Goal: Find contact information: Obtain details needed to contact an individual or organization

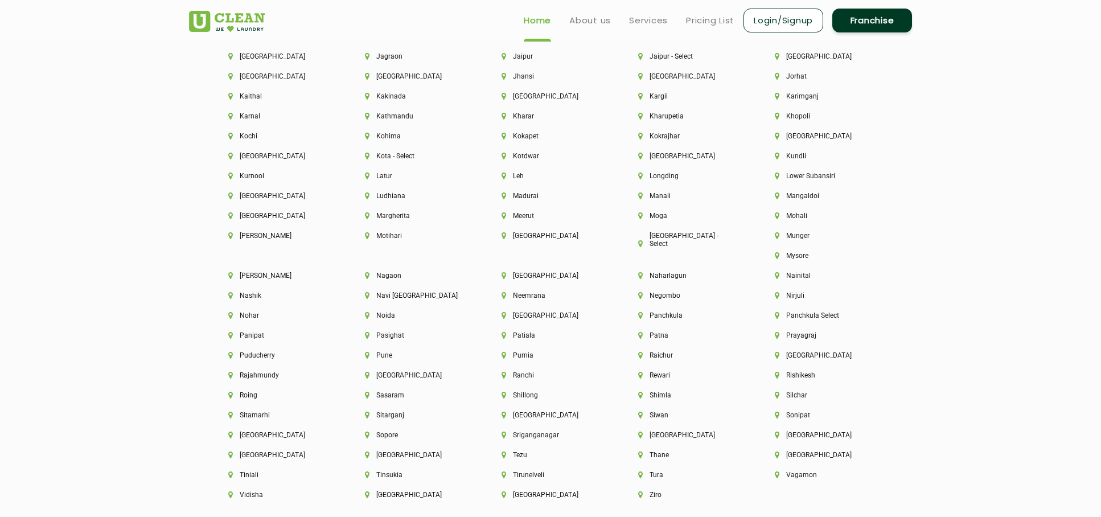
scroll to position [2948, 0]
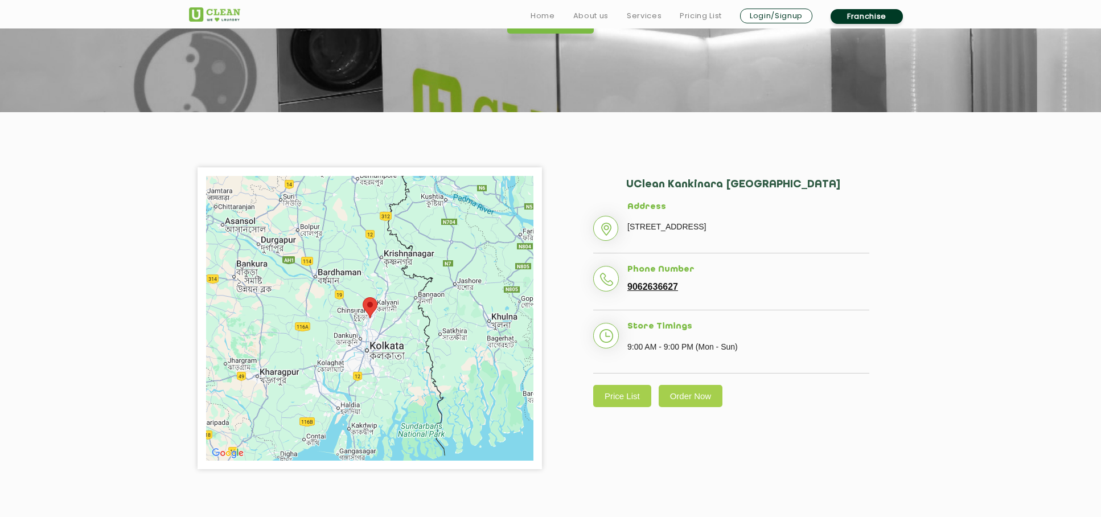
scroll to position [166, 0]
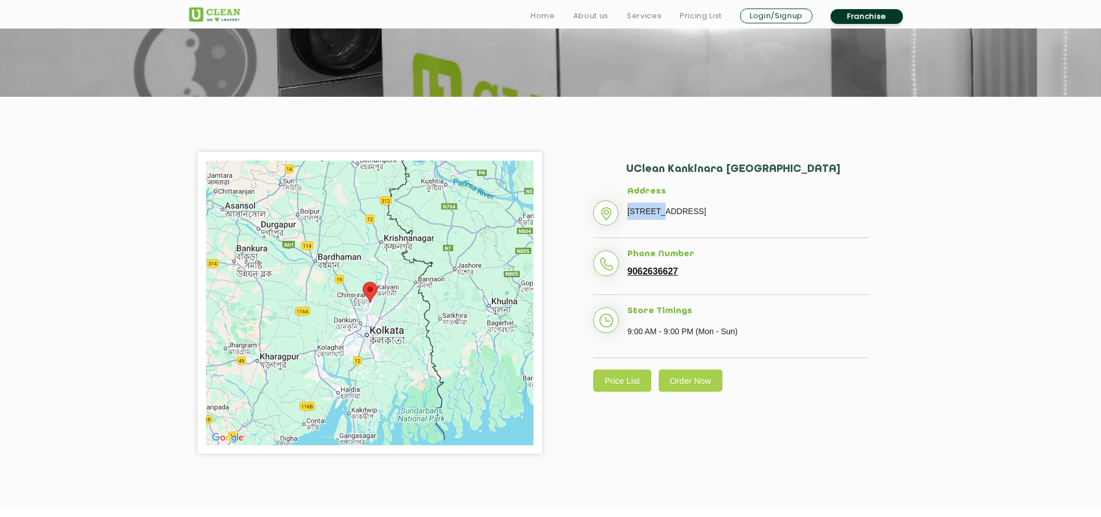
drag, startPoint x: 629, startPoint y: 210, endPoint x: 659, endPoint y: 210, distance: 30.2
click at [659, 210] on p "[STREET_ADDRESS]" at bounding box center [748, 211] width 242 height 17
drag, startPoint x: 777, startPoint y: 213, endPoint x: 830, endPoint y: 213, distance: 53.5
click at [830, 213] on p "[STREET_ADDRESS]" at bounding box center [748, 211] width 242 height 17
copy p "Paper Mill Gate"
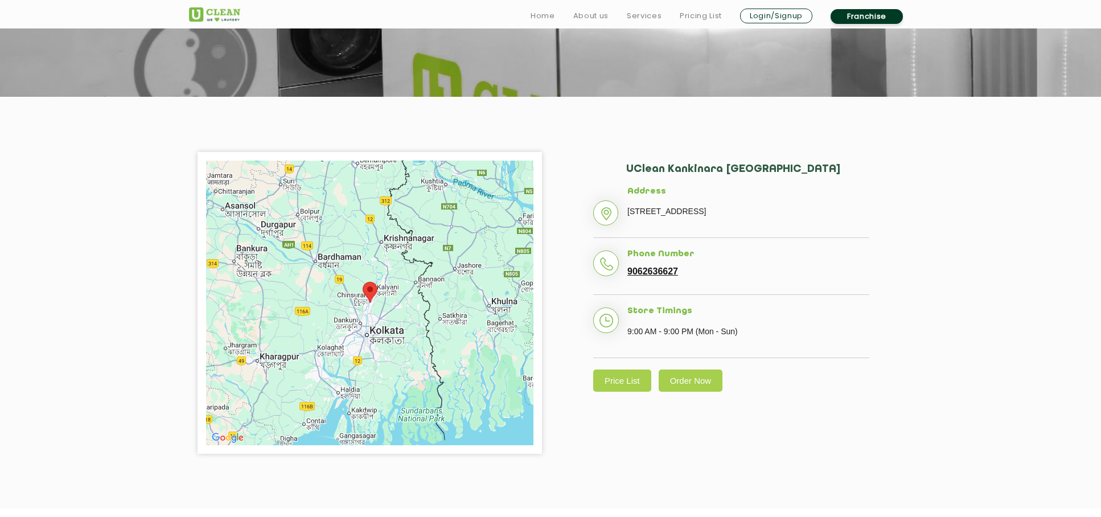
click at [857, 211] on p "[STREET_ADDRESS]" at bounding box center [748, 211] width 242 height 17
drag, startPoint x: 852, startPoint y: 212, endPoint x: 661, endPoint y: 232, distance: 192.4
click at [661, 220] on p "[STREET_ADDRESS]" at bounding box center [748, 211] width 242 height 17
copy p "Sita Bia Lodge"
drag, startPoint x: 676, startPoint y: 290, endPoint x: 630, endPoint y: 288, distance: 46.7
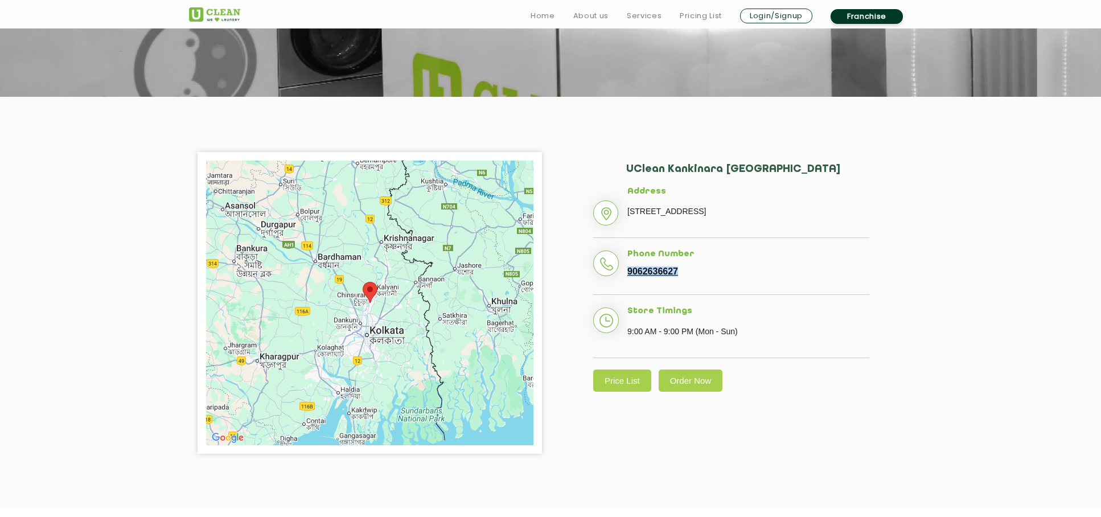
click at [630, 277] on link "9062636627" at bounding box center [652, 271] width 51 height 10
copy link "9062636627"
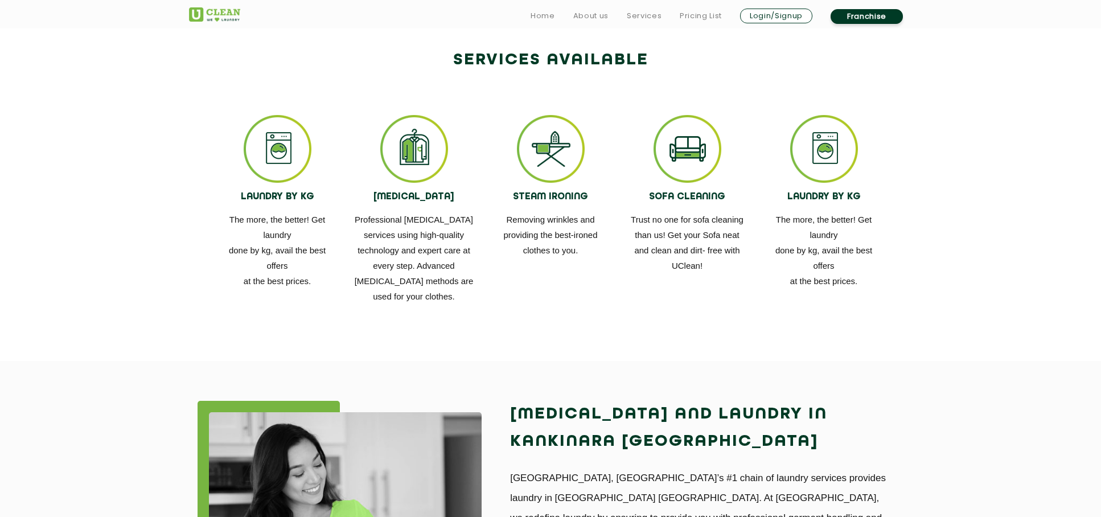
scroll to position [670, 0]
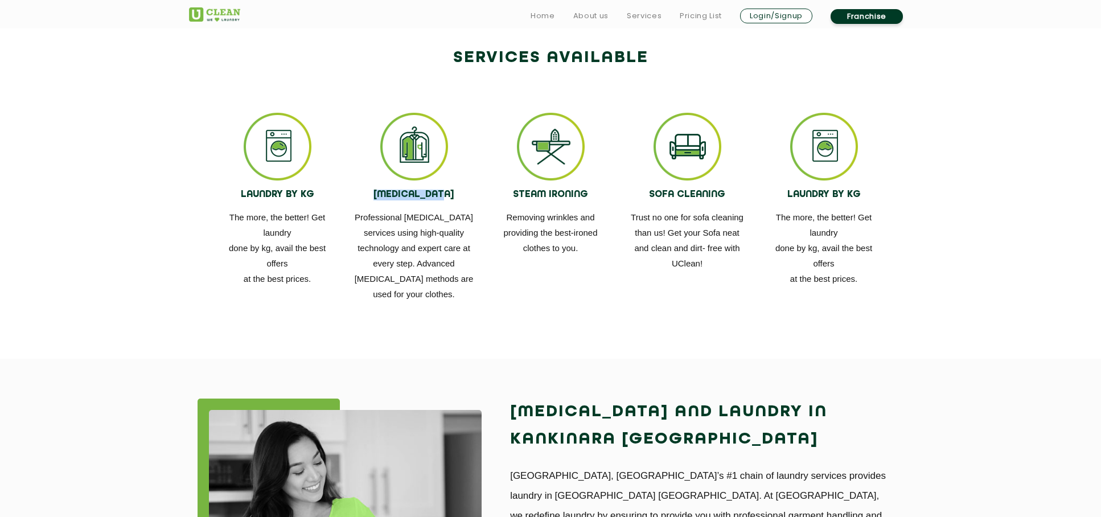
drag, startPoint x: 376, startPoint y: 195, endPoint x: 454, endPoint y: 195, distance: 78.0
click at [454, 195] on h4 "[MEDICAL_DATA]" at bounding box center [414, 195] width 120 height 11
copy h4 "[MEDICAL_DATA]"
drag, startPoint x: 509, startPoint y: 188, endPoint x: 591, endPoint y: 195, distance: 82.3
click at [591, 195] on div "STEAM IRONING Removing wrinkles and providing the best-ironed clothes to you." at bounding box center [551, 184] width 120 height 143
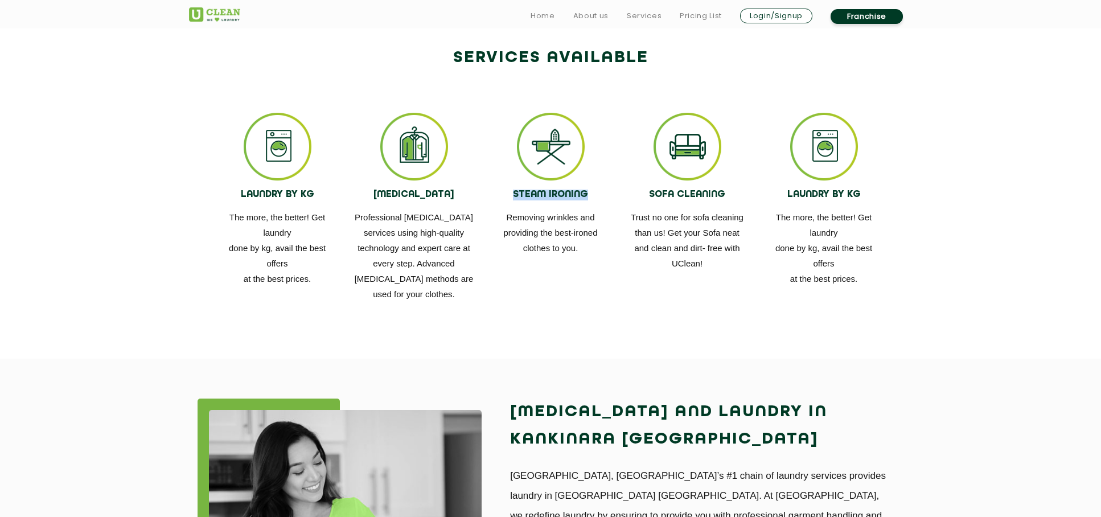
copy h4 "STEAM IRONING"
drag, startPoint x: 640, startPoint y: 202, endPoint x: 679, endPoint y: 201, distance: 38.7
click at [679, 201] on div "SOFA CLEANING Trust no one for sofa cleaning than us! Get your Sofa neat and cl…" at bounding box center [687, 192] width 120 height 158
drag, startPoint x: 642, startPoint y: 194, endPoint x: 732, endPoint y: 198, distance: 90.0
click at [732, 198] on h4 "SOFA CLEANING" at bounding box center [687, 195] width 120 height 11
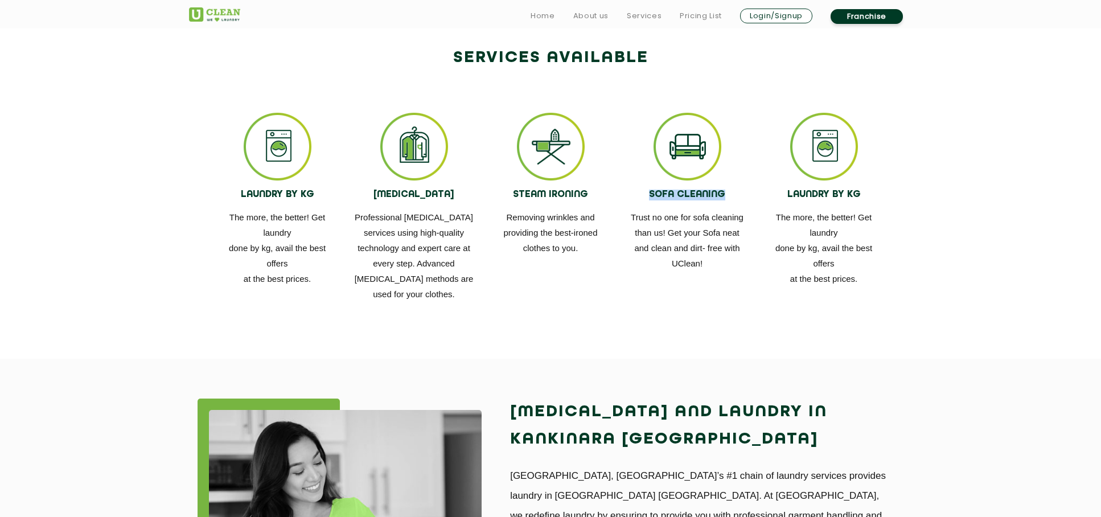
copy h4 "SOFA CLEANING"
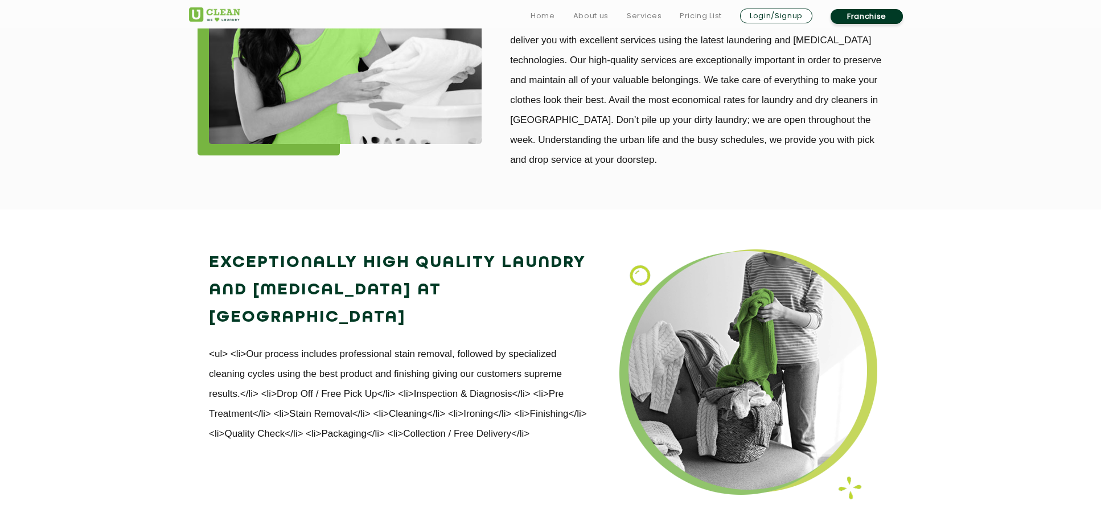
scroll to position [1450, 0]
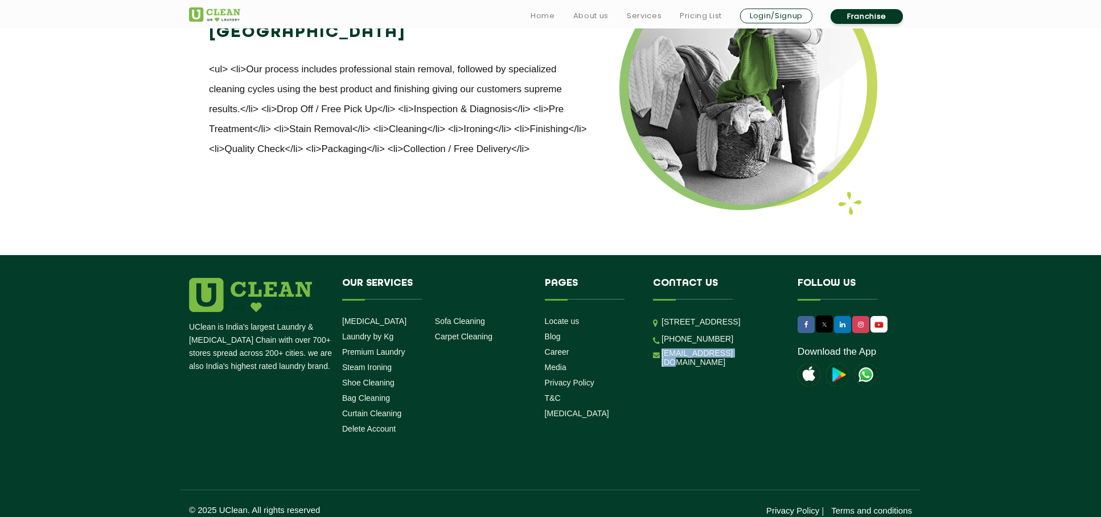
drag, startPoint x: 736, startPoint y: 380, endPoint x: 659, endPoint y: 377, distance: 76.9
click at [659, 367] on li "[EMAIL_ADDRESS][DOMAIN_NAME]" at bounding box center [717, 357] width 128 height 19
copy link "[EMAIL_ADDRESS][DOMAIN_NAME]"
click at [869, 363] on img at bounding box center [866, 374] width 23 height 23
